Goal: Task Accomplishment & Management: Use online tool/utility

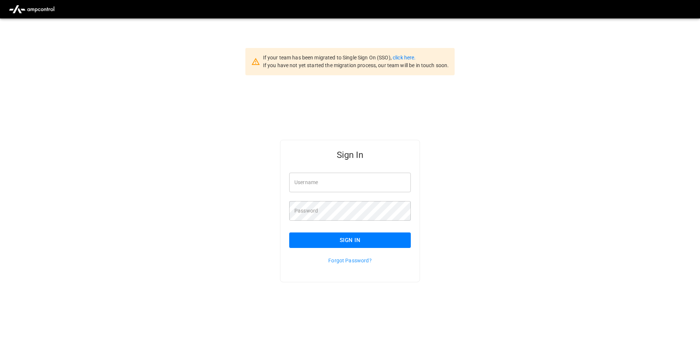
type input "**********"
click at [383, 244] on button "Sign In" at bounding box center [350, 239] width 122 height 15
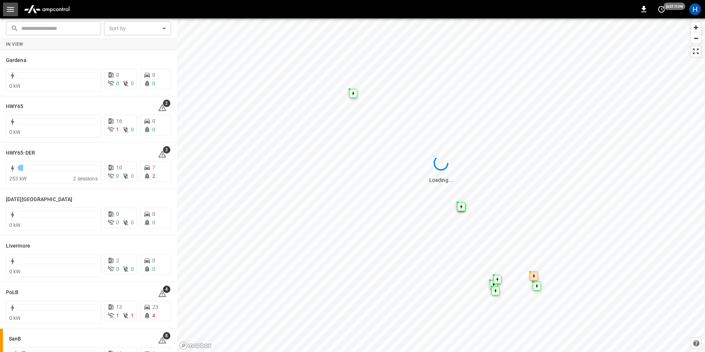
click at [7, 7] on icon "button" at bounding box center [10, 9] width 7 height 5
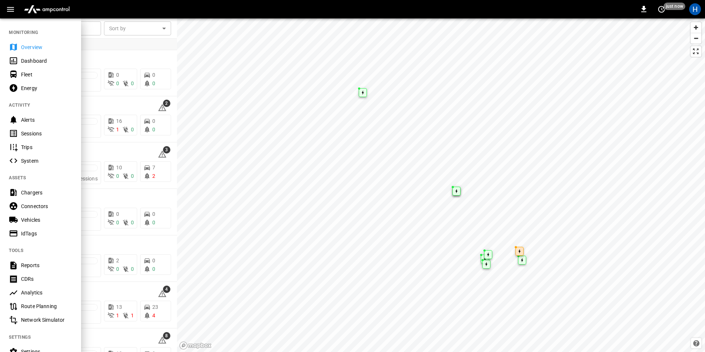
click at [22, 61] on div "Dashboard" at bounding box center [46, 60] width 51 height 7
